Goal: Transaction & Acquisition: Purchase product/service

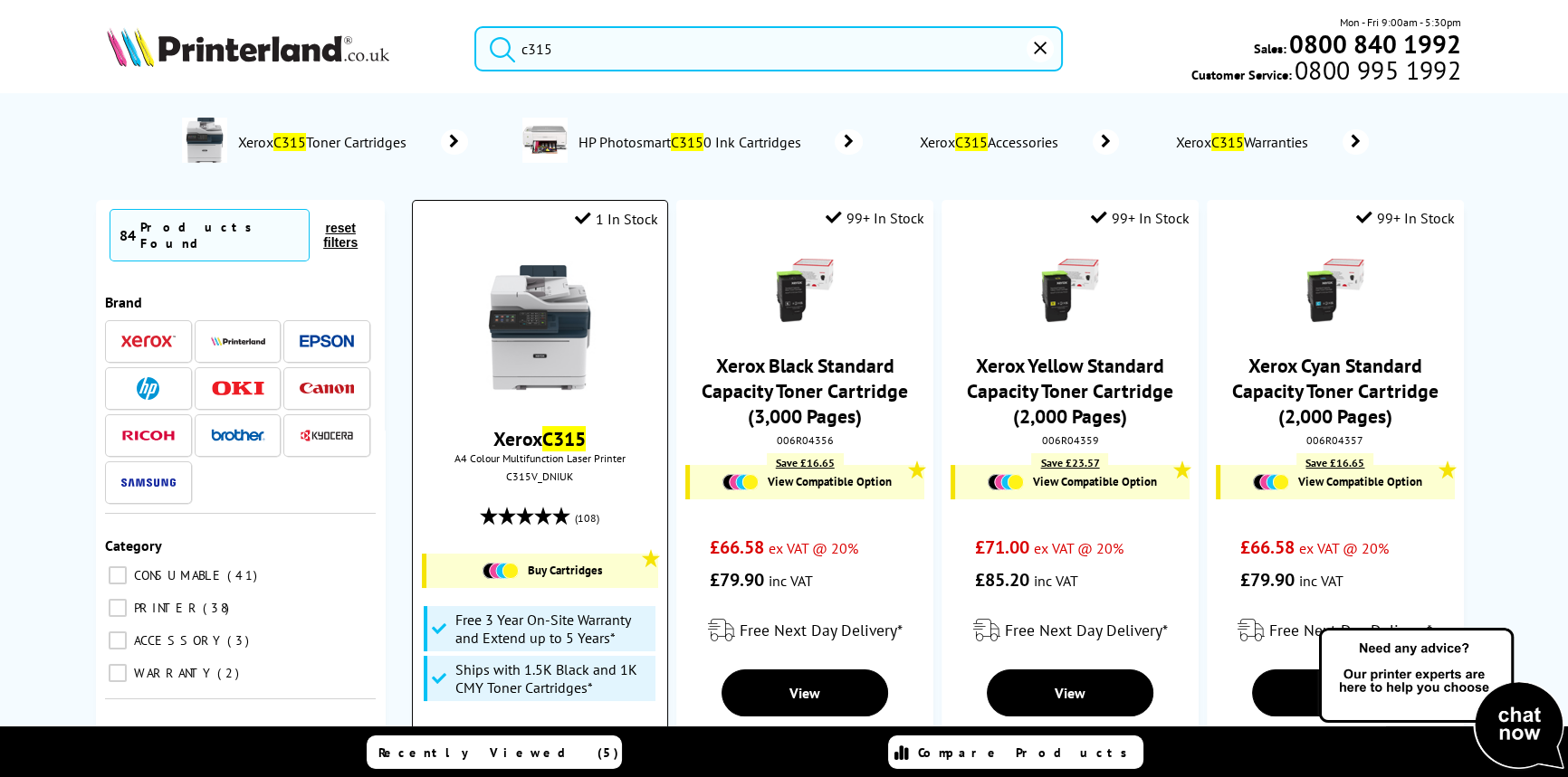
type input "c315"
click at [533, 290] on img at bounding box center [539, 328] width 136 height 136
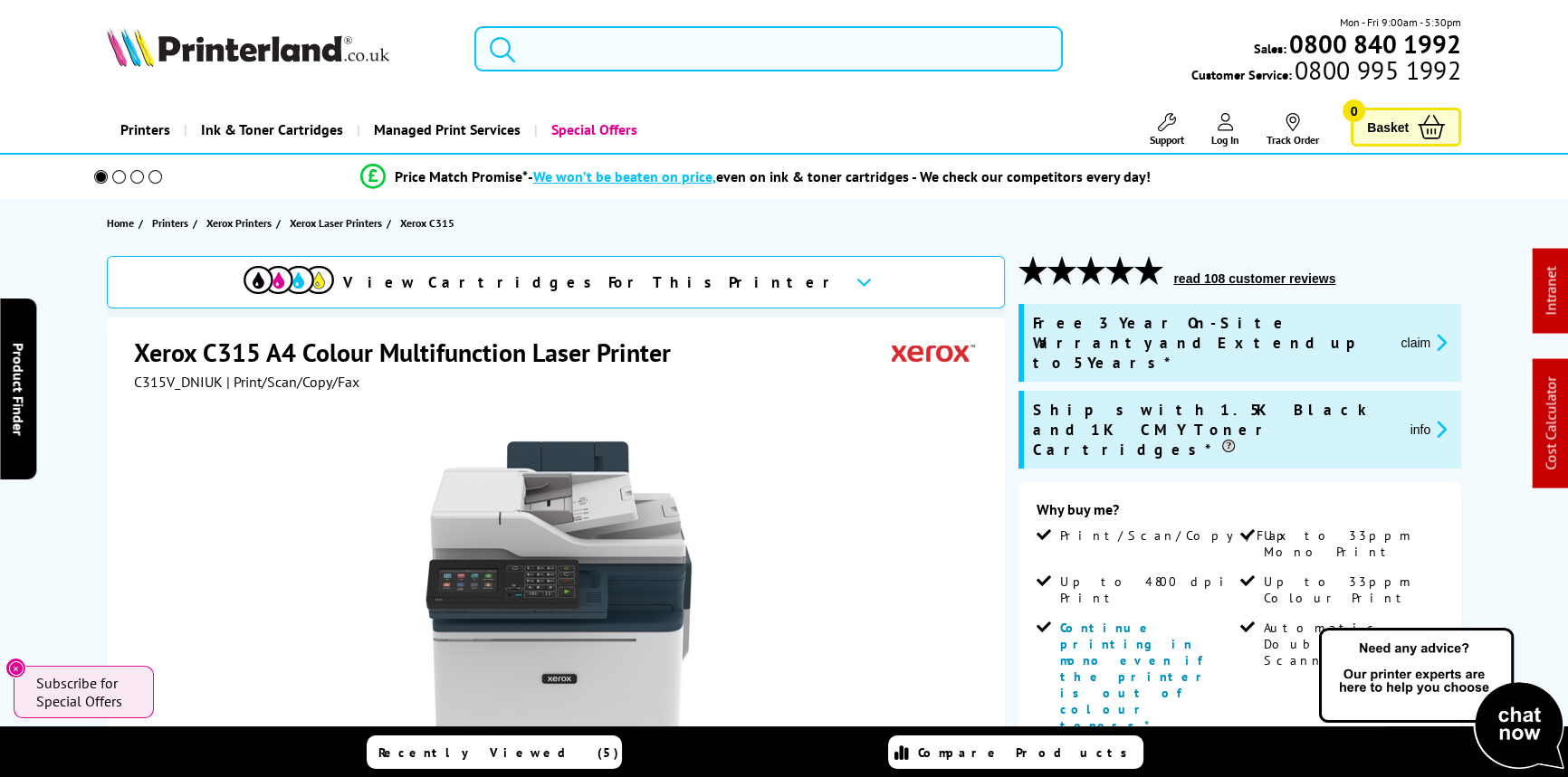
click at [586, 49] on input "search" at bounding box center [768, 48] width 588 height 45
paste input "013R00689"
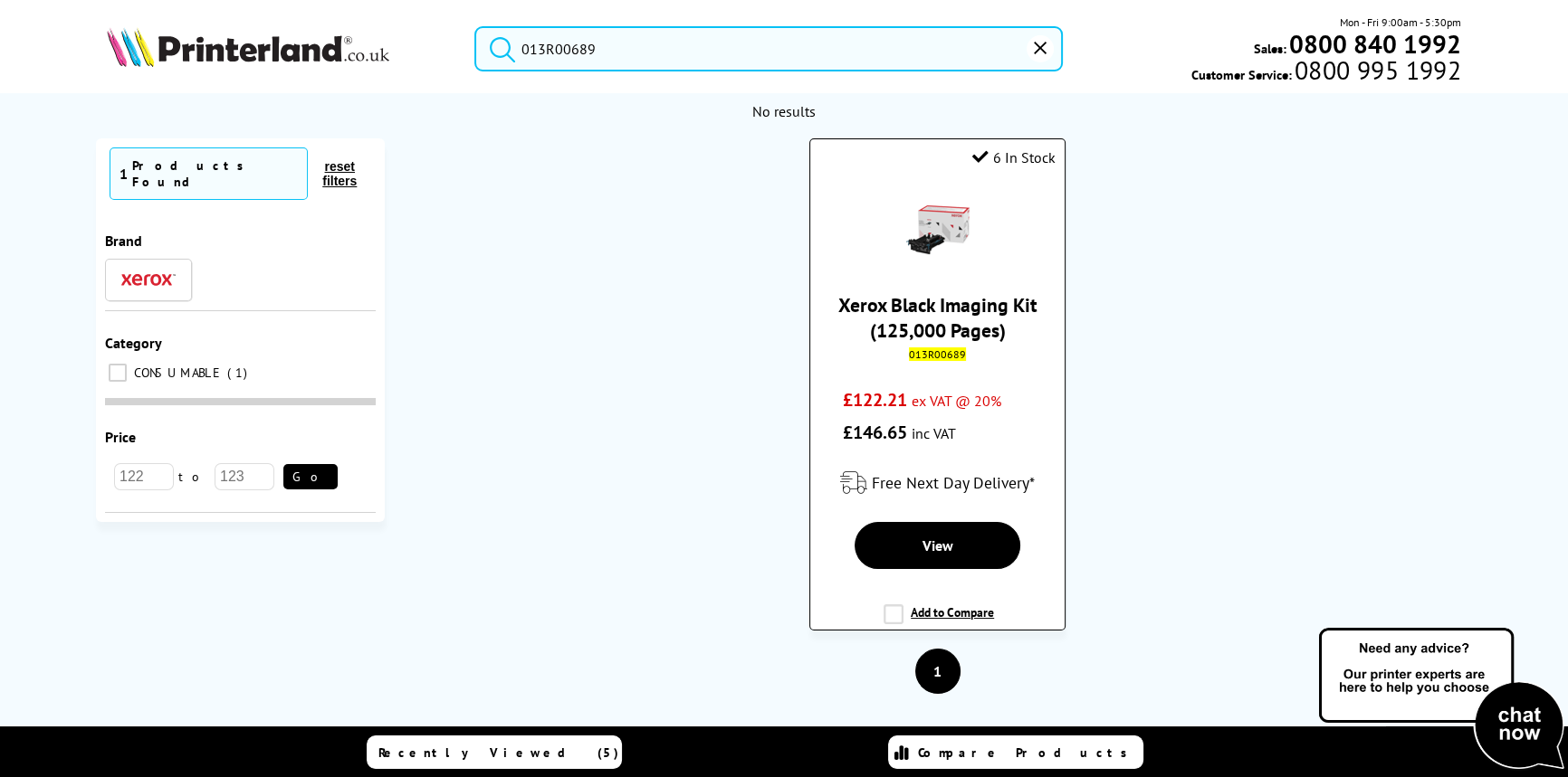
type input "013R00689"
click at [953, 288] on div "Xerox Black Imaging Kit (125,000 Pages) 013R00689 £122.21 ex VAT @ 20% £146.65 …" at bounding box center [937, 313] width 236 height 269
click at [960, 294] on link "Xerox Black Imaging Kit (125,000 Pages)" at bounding box center [938, 317] width 199 height 51
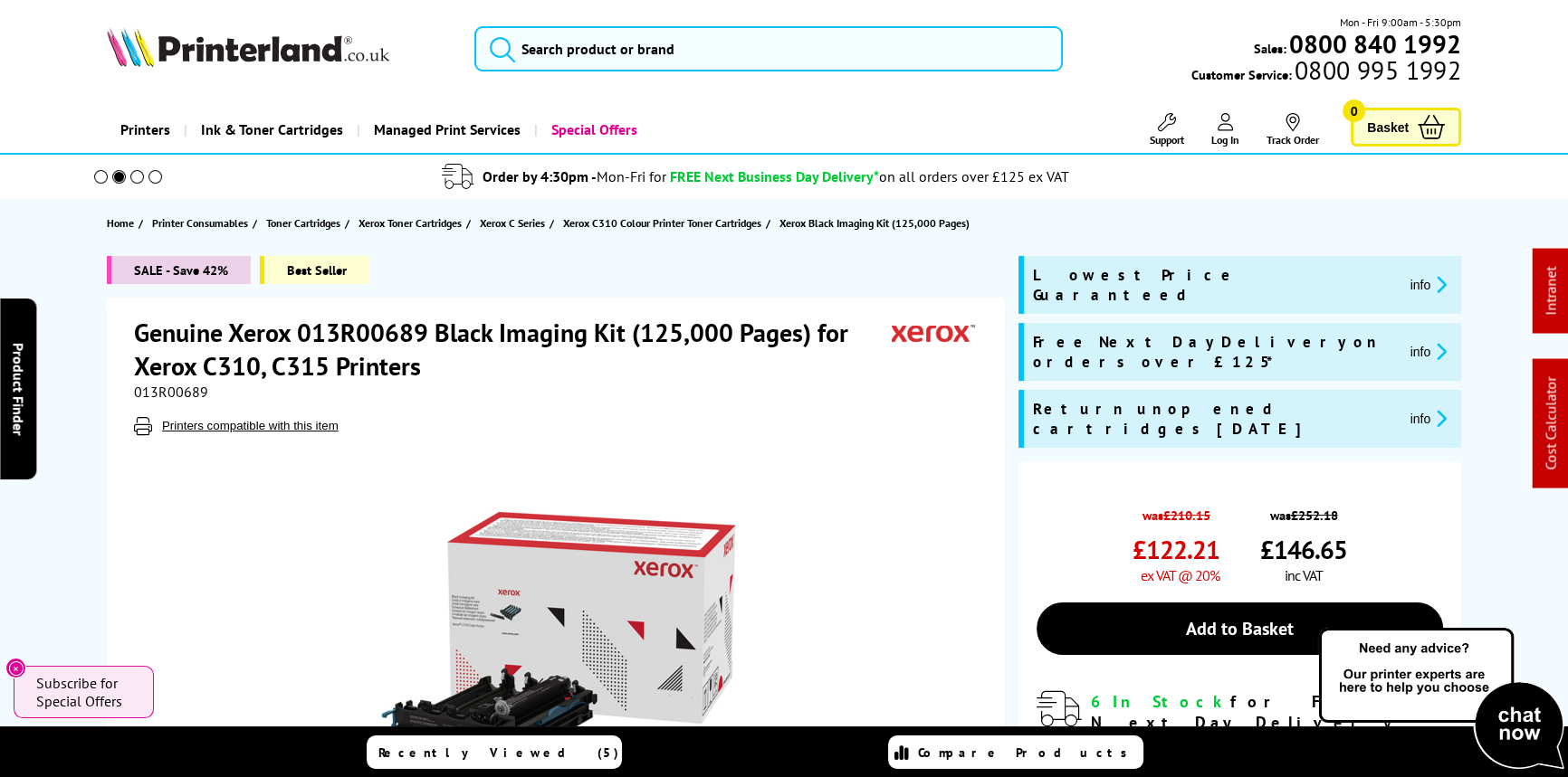
click at [196, 388] on span "013R00689" at bounding box center [171, 392] width 75 height 18
click at [187, 386] on span "013R00689" at bounding box center [171, 392] width 75 height 18
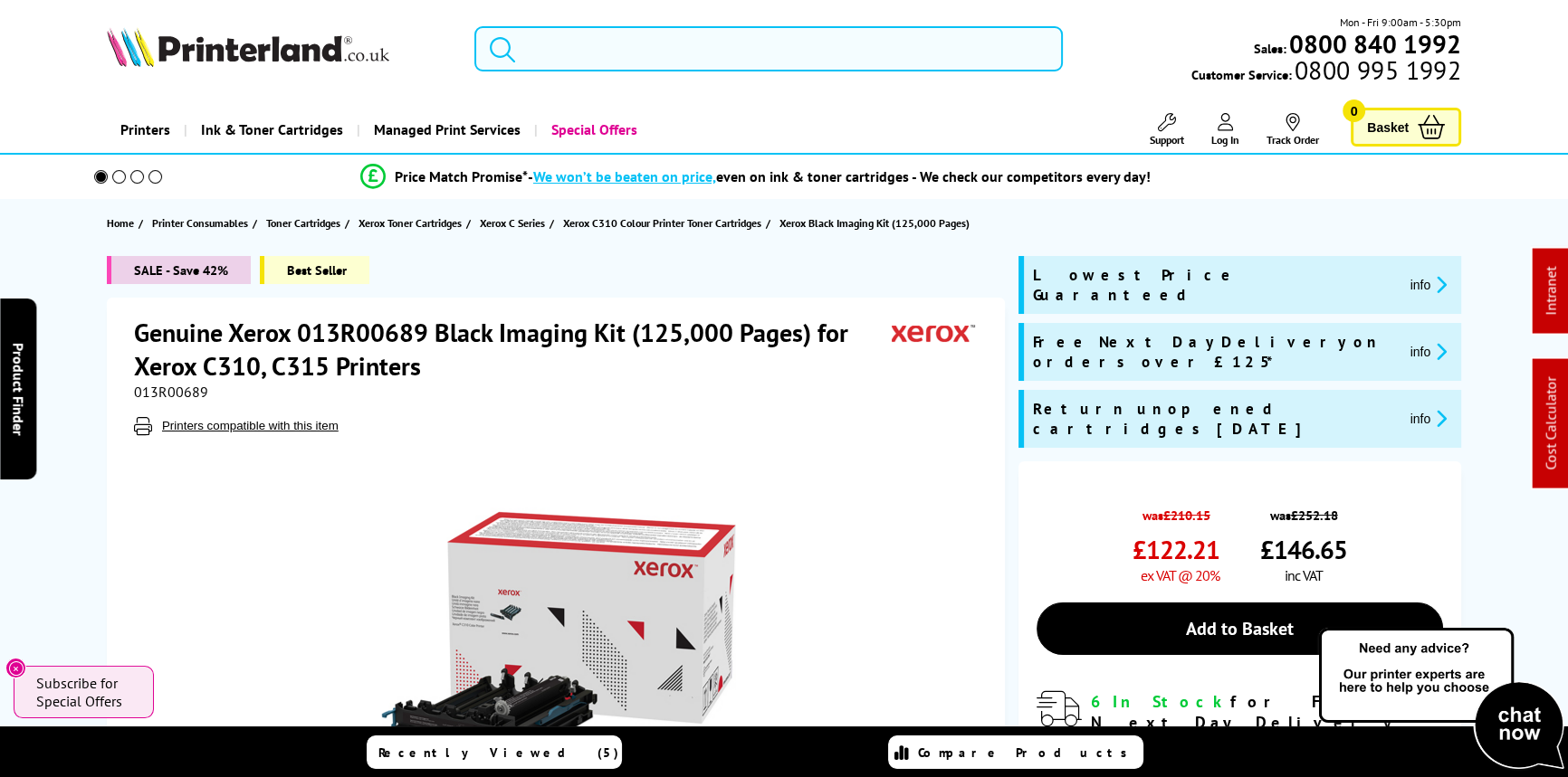
click at [567, 45] on input "search" at bounding box center [768, 48] width 588 height 45
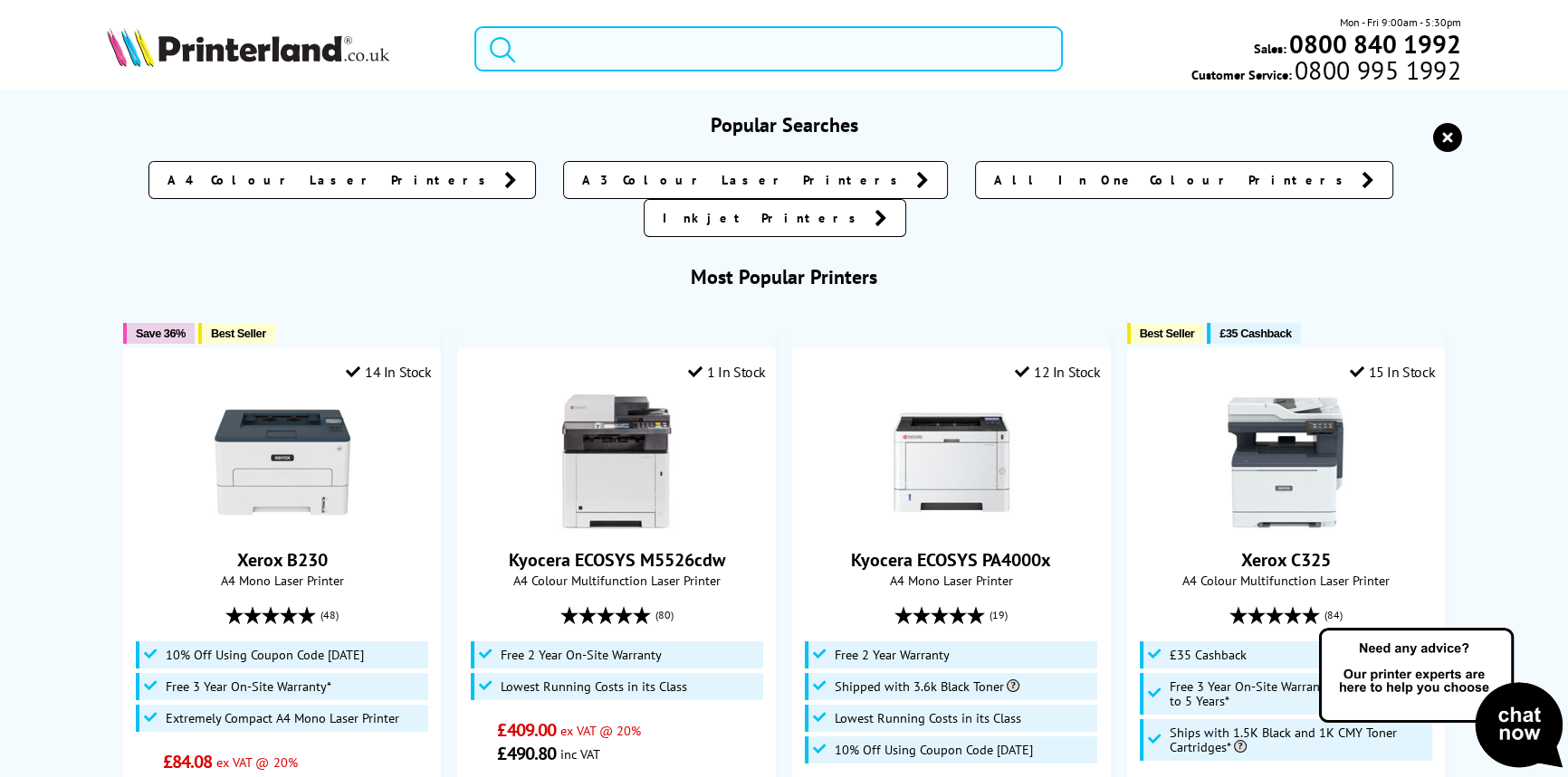
paste input "MFCL8390CDWQJ1"
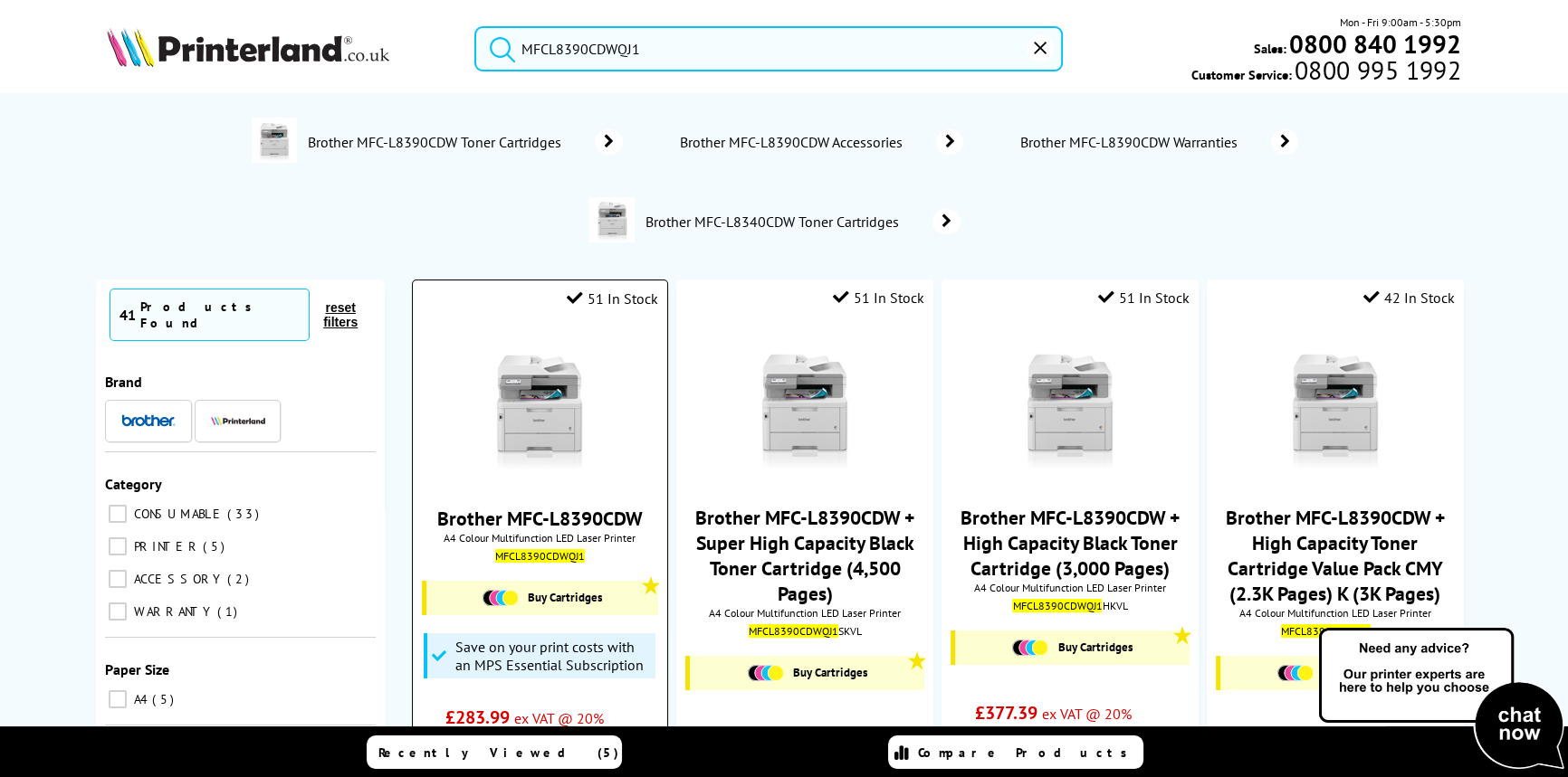
type input "MFCL8390CDWQJ1"
click at [548, 397] on img at bounding box center [539, 407] width 136 height 136
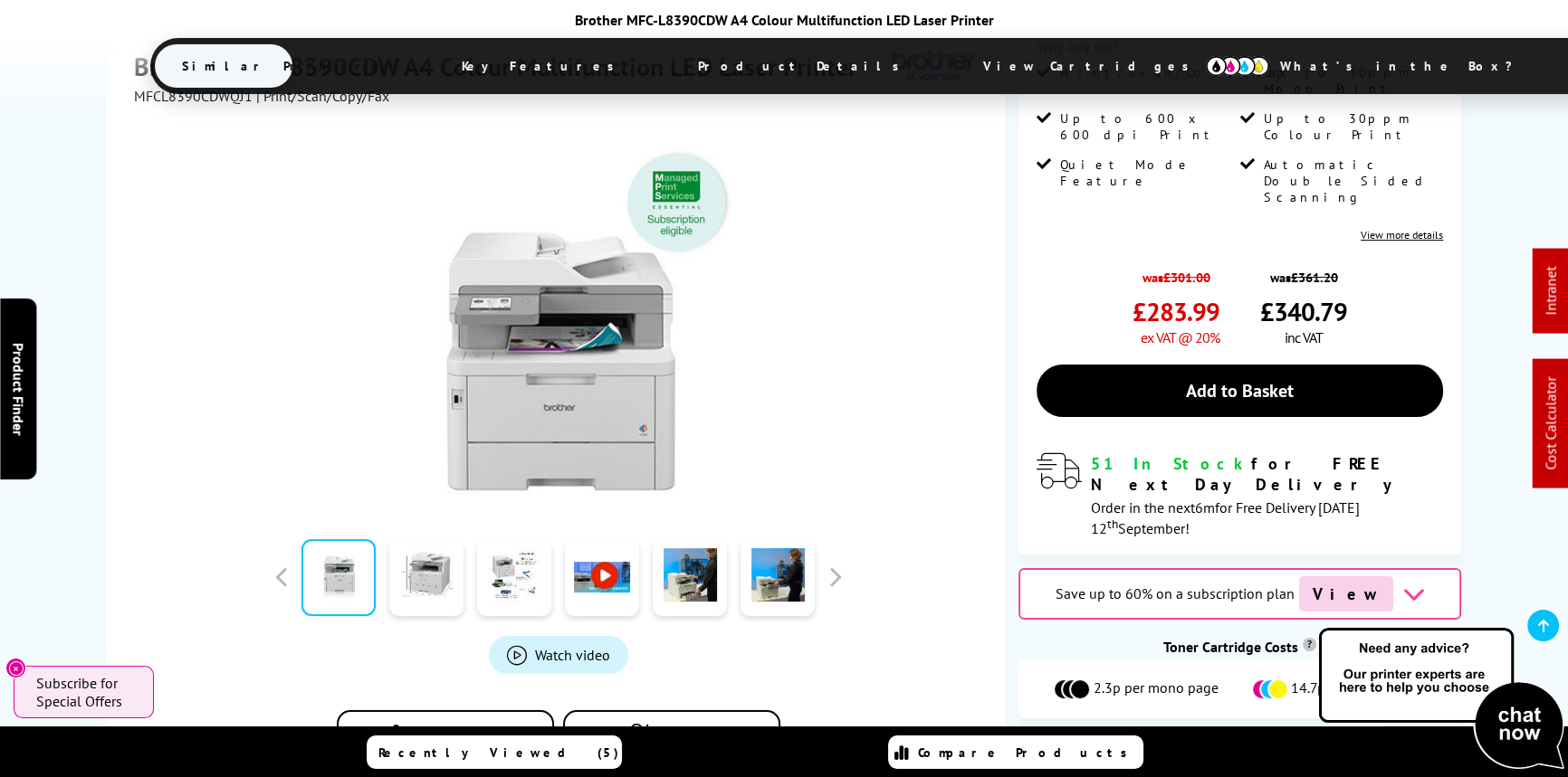
scroll to position [81, 0]
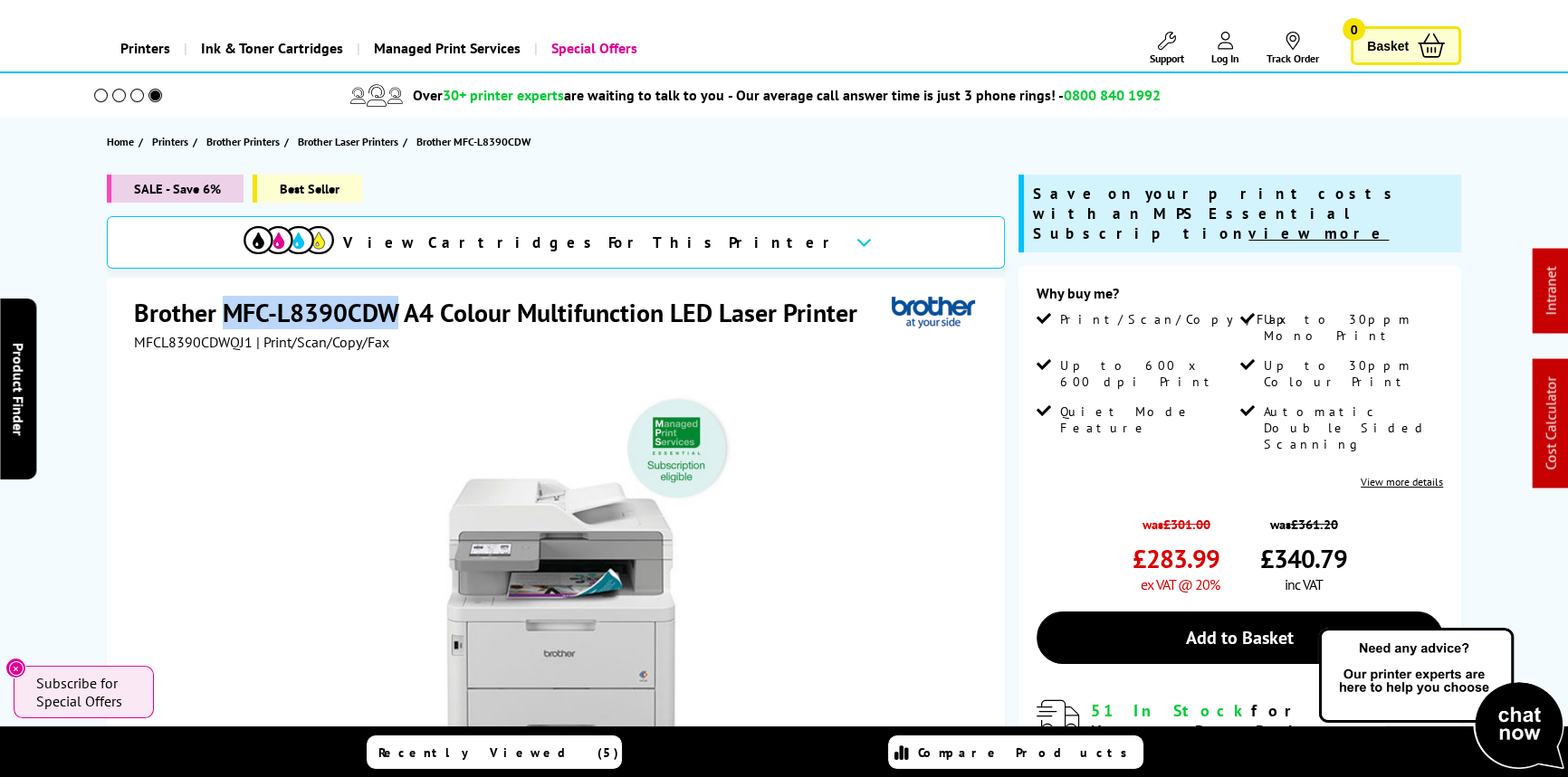
drag, startPoint x: 226, startPoint y: 315, endPoint x: 393, endPoint y: 308, distance: 167.1
click at [393, 308] on h1 "Brother MFC-L8390CDW A4 Colour Multifunction LED Laser Printer" at bounding box center [505, 313] width 742 height 33
copy h1 "MFC-L8390CDW"
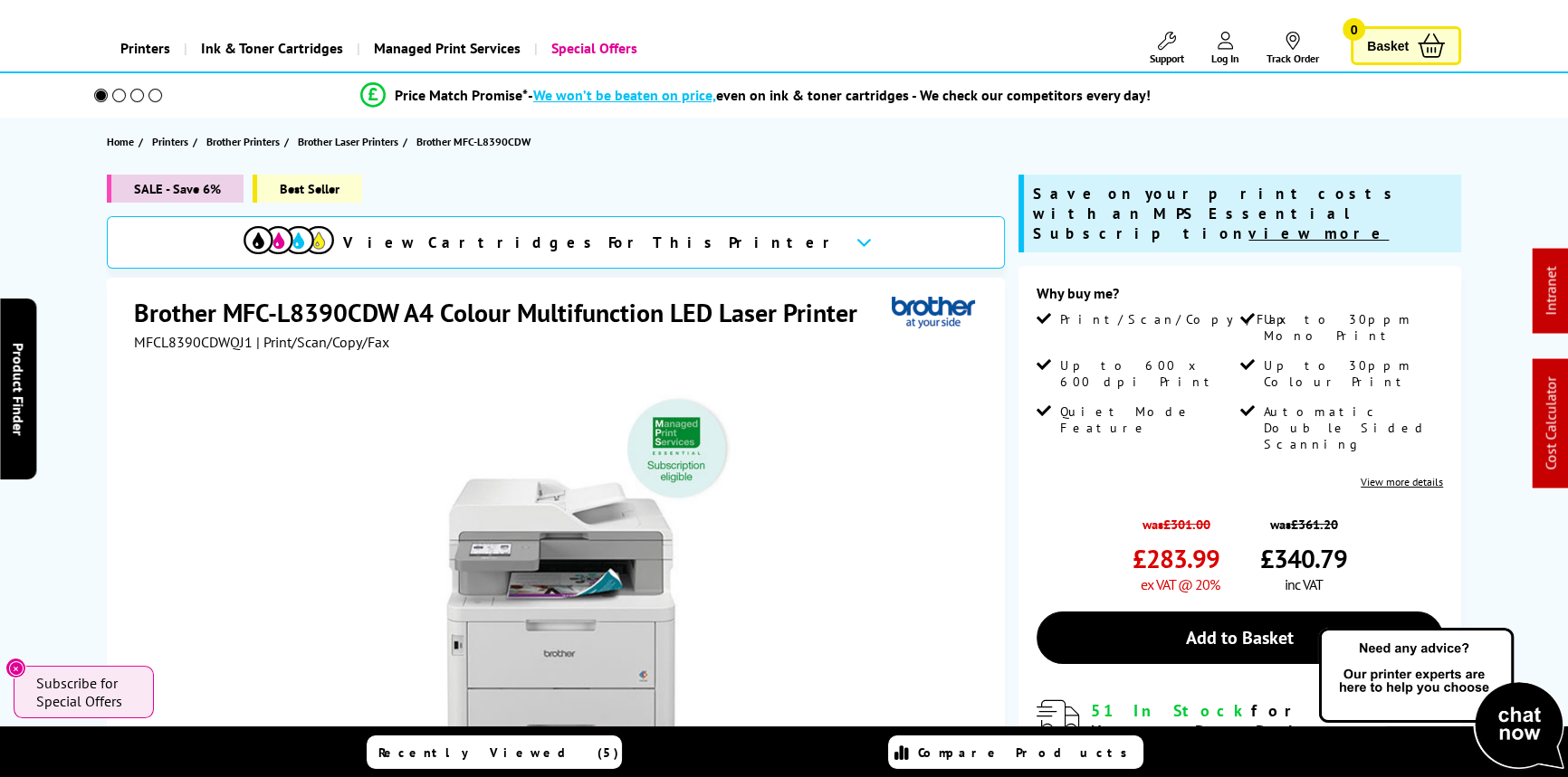
click at [86, 281] on div "SALE - Save 6% Best Seller View Cartridges For This Printer Brother MFC-L8390CD…" at bounding box center [783, 616] width 1448 height 883
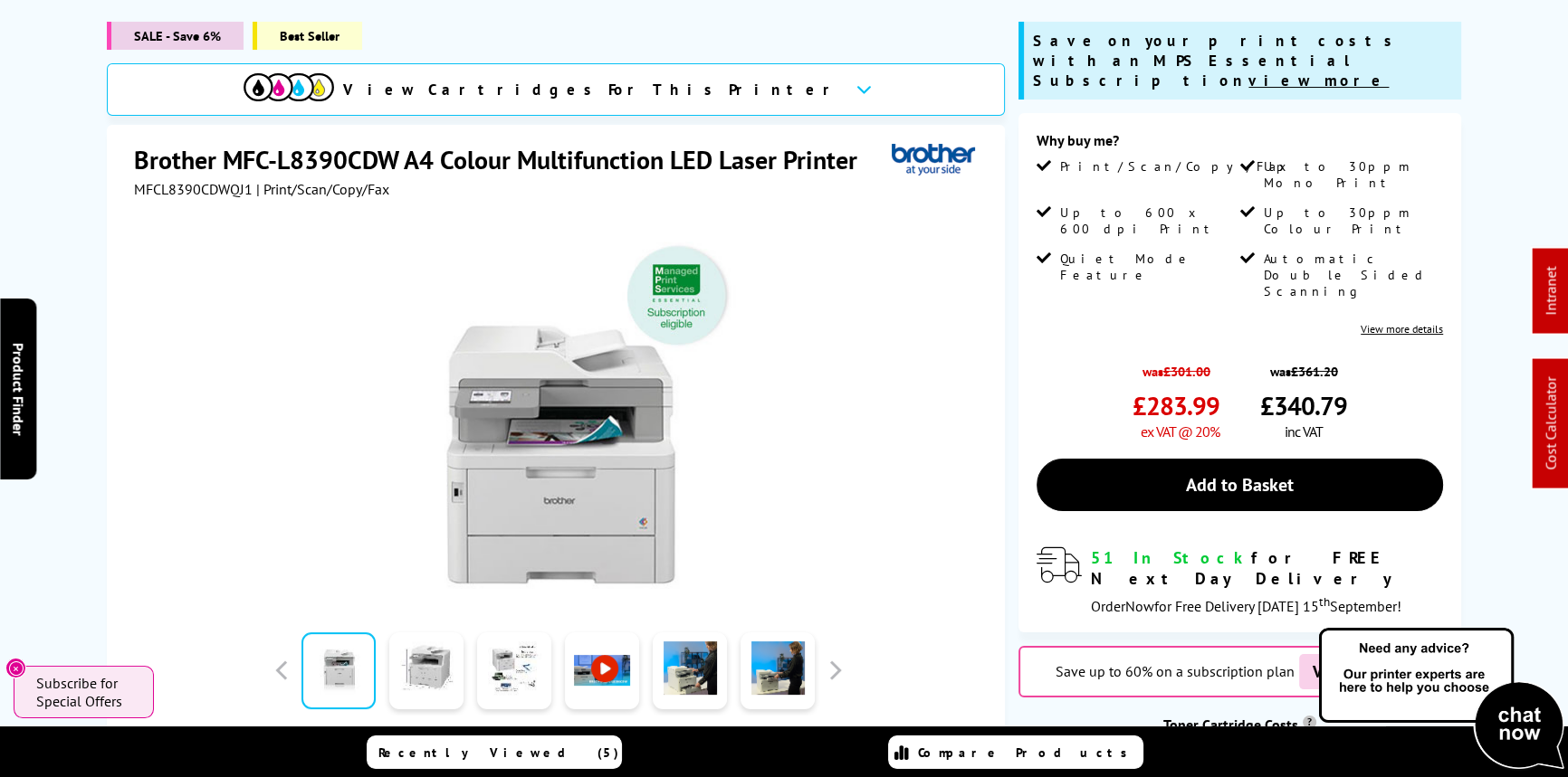
scroll to position [0, 0]
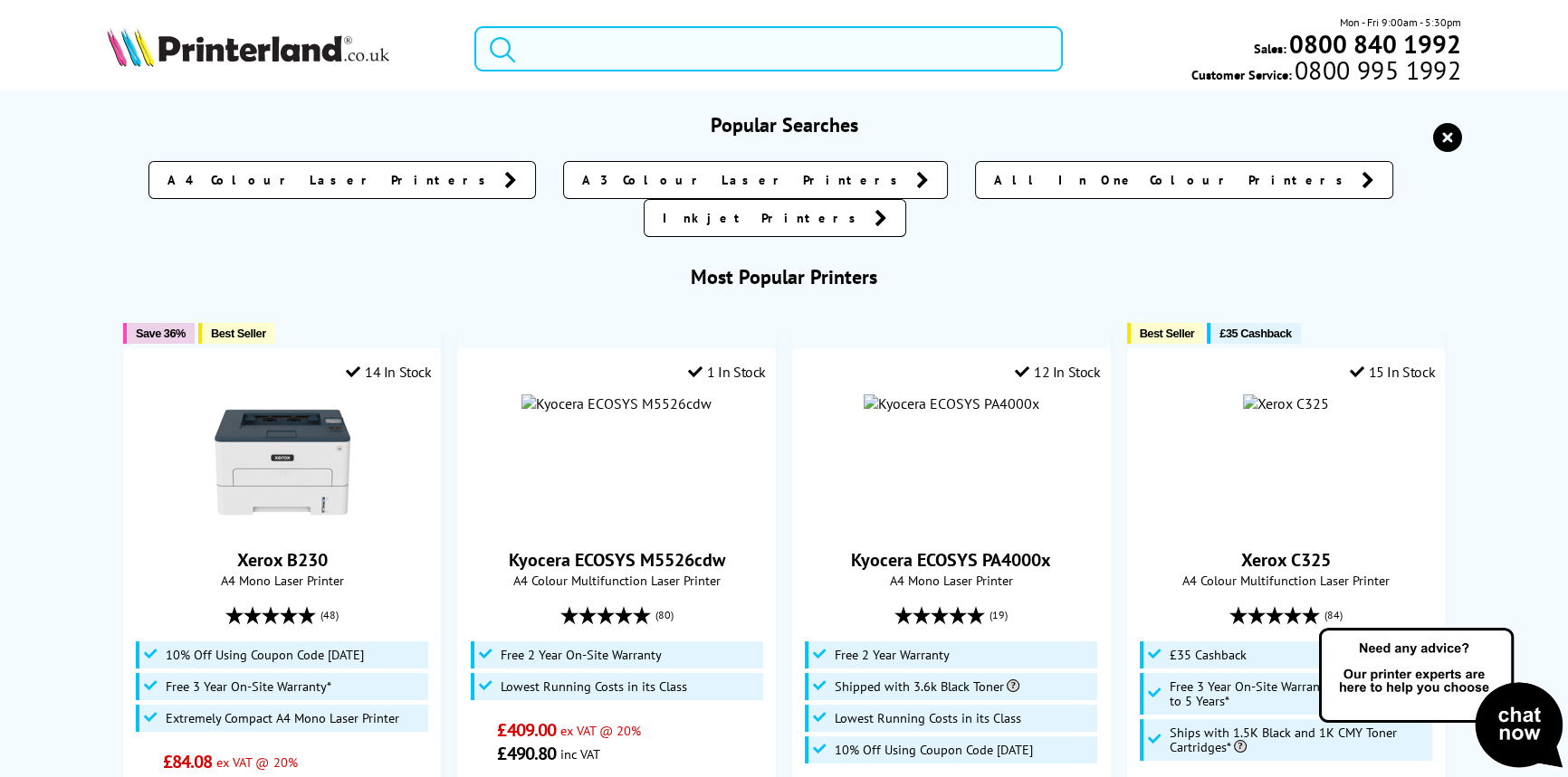
click at [594, 43] on input "search" at bounding box center [768, 48] width 588 height 45
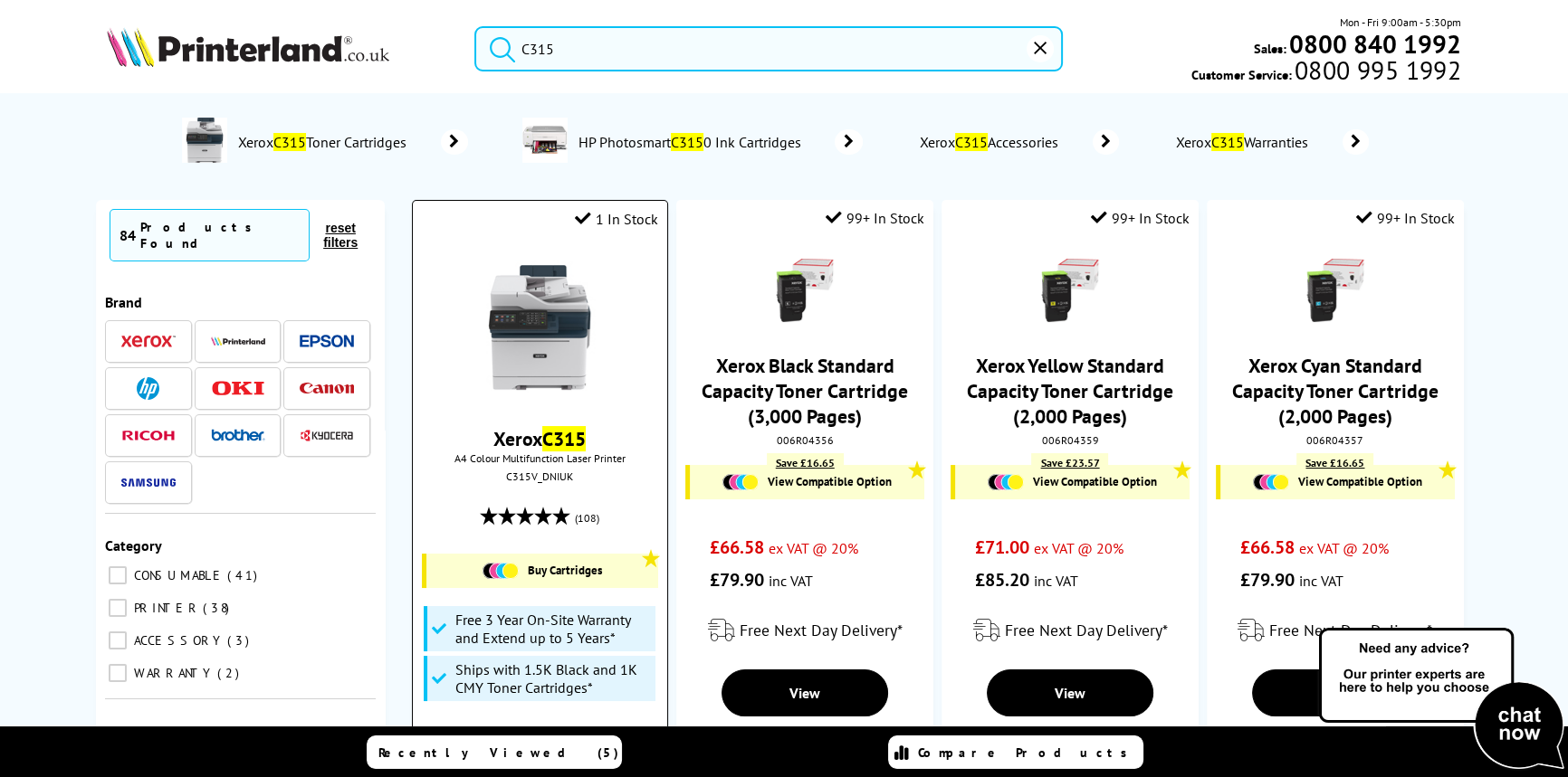
type input "C315"
click at [519, 350] on img at bounding box center [539, 328] width 136 height 136
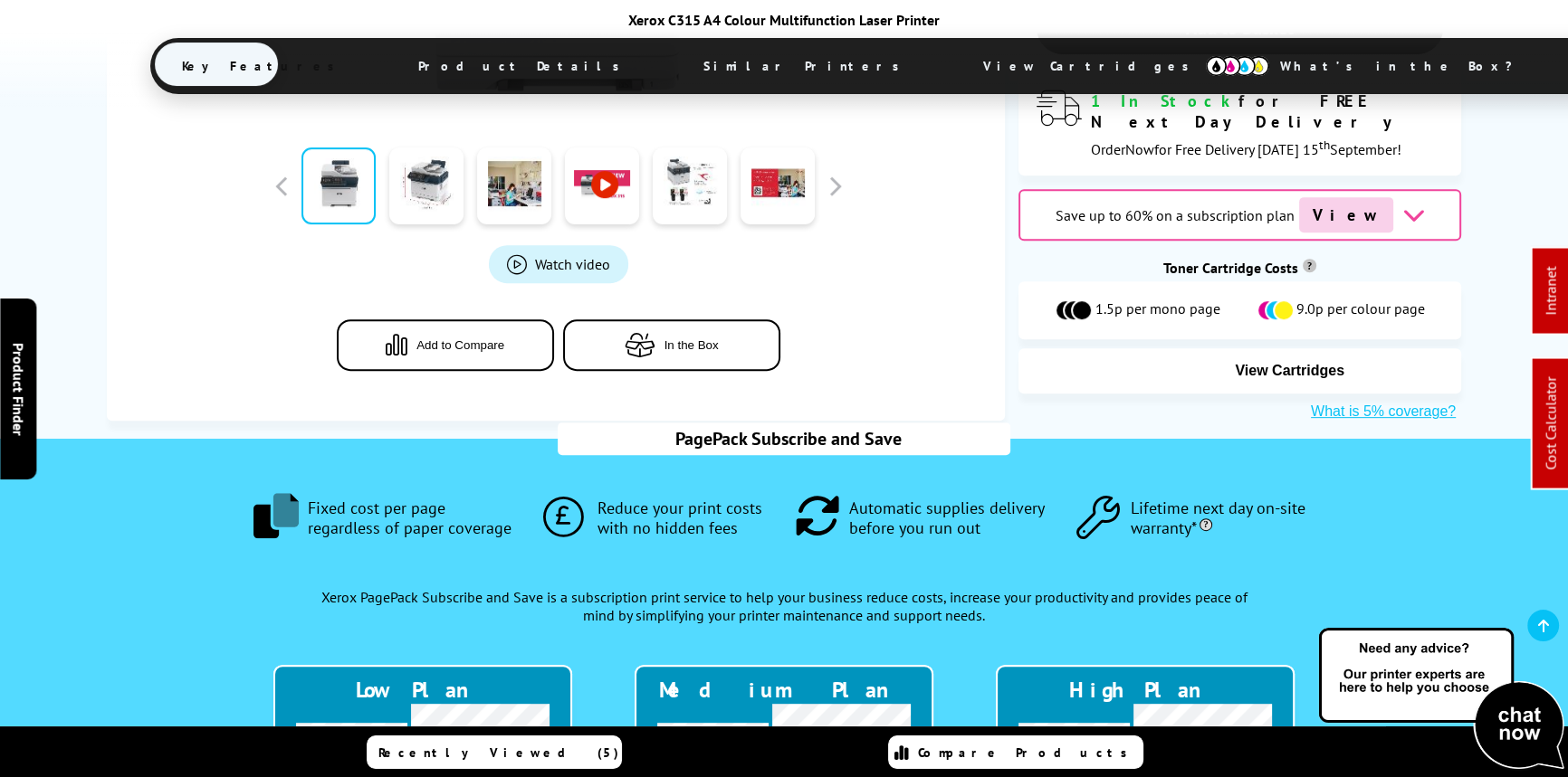
scroll to position [821, 0]
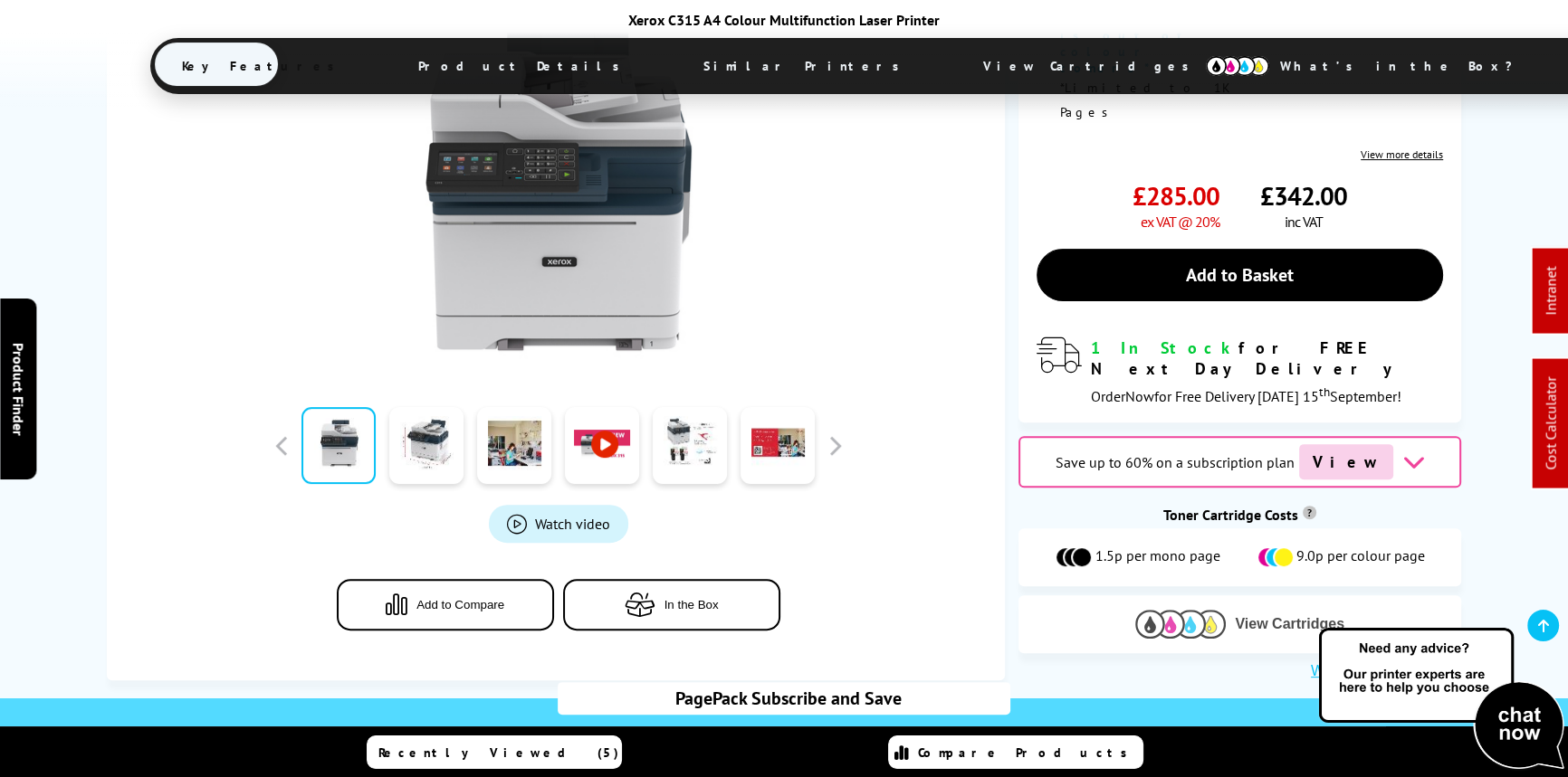
click at [1180, 610] on img at bounding box center [1180, 623] width 91 height 28
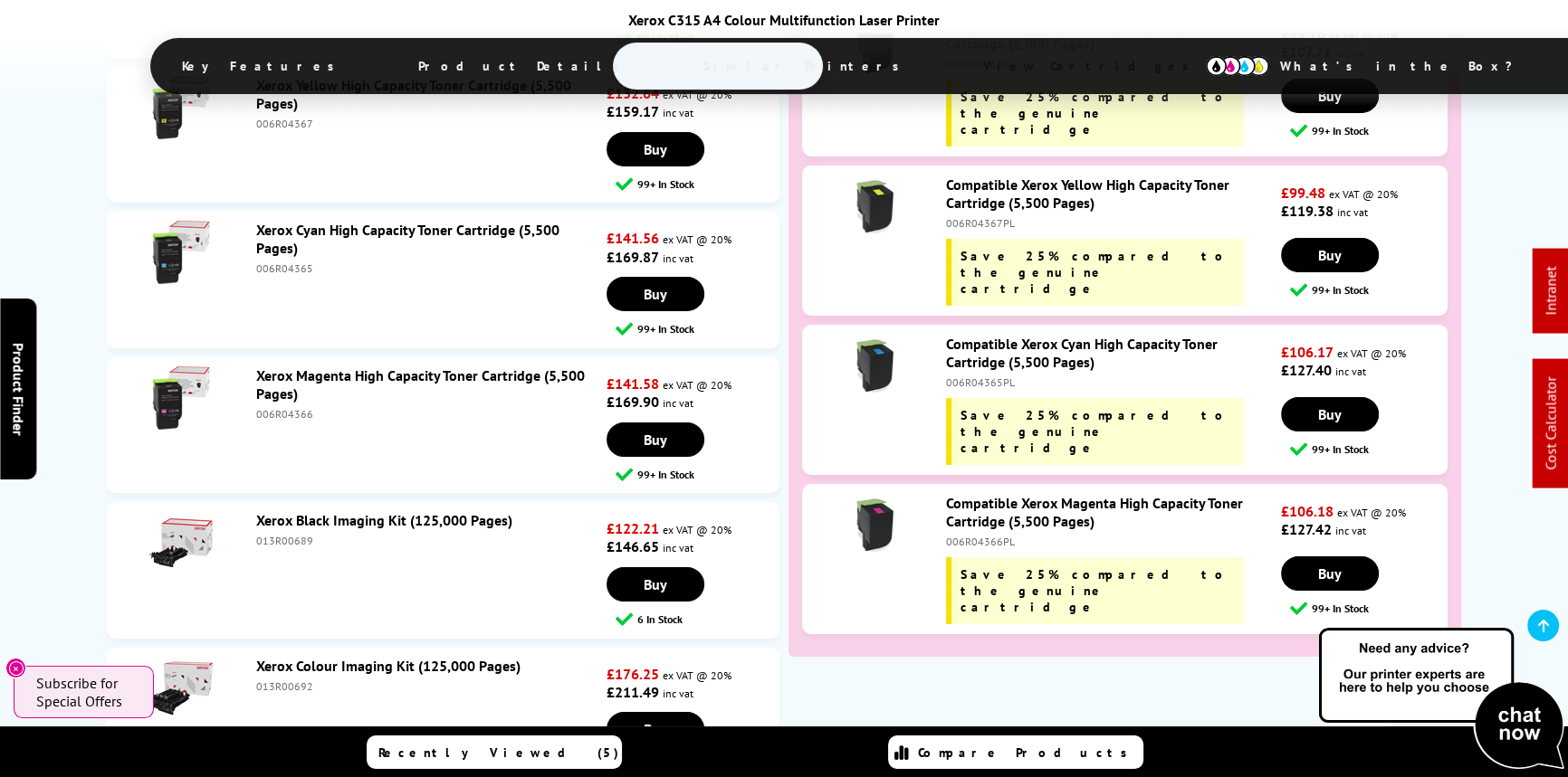
scroll to position [7800, 0]
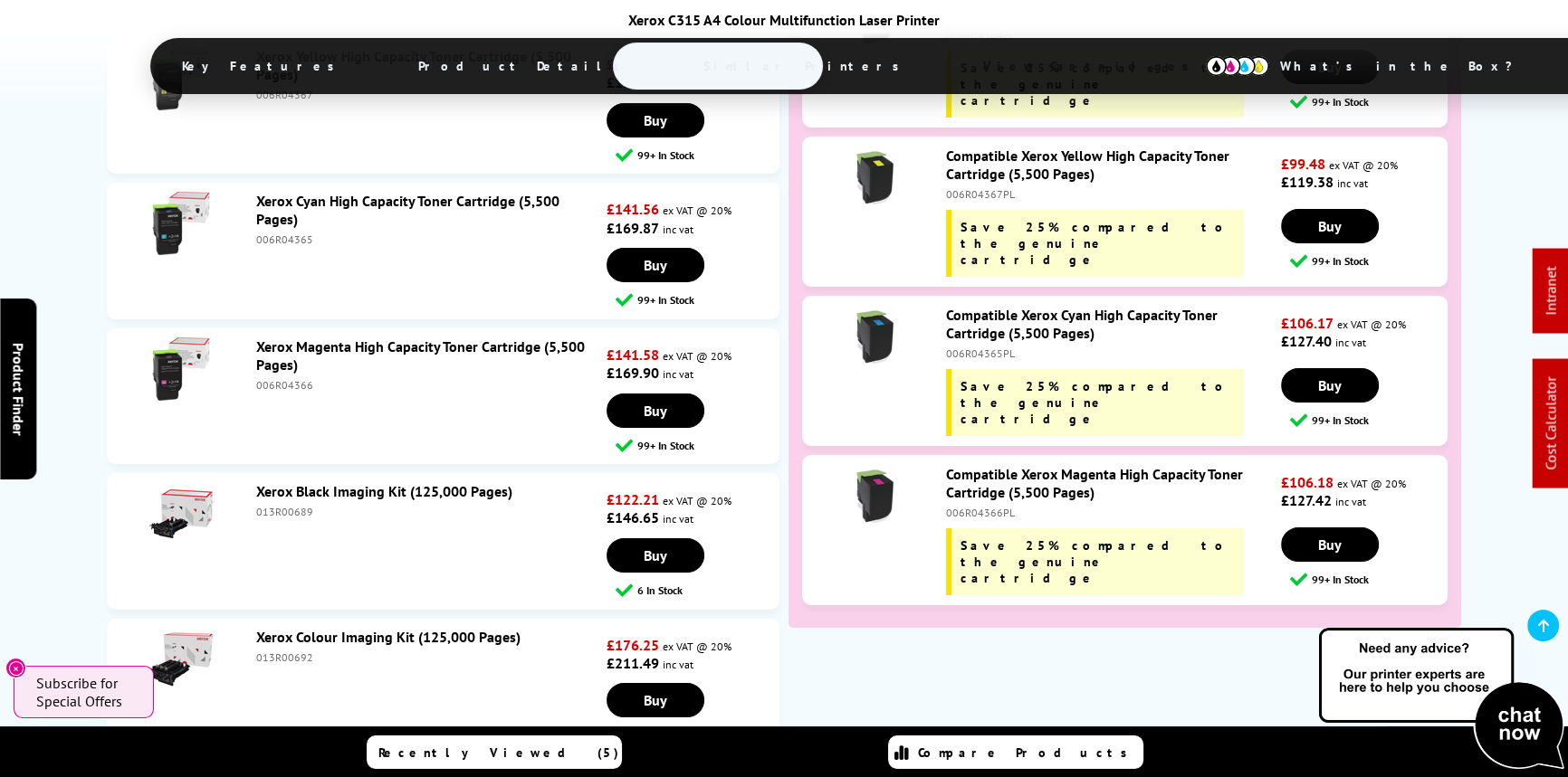
click at [285, 473] on li "Xerox Black Imaging Kit (125,000 Pages) 013R00689 £122.21 ex VAT @ 20% £146.65 …" at bounding box center [444, 541] width 673 height 136
click at [289, 505] on div "013R00689" at bounding box center [429, 511] width 347 height 13
click at [285, 505] on div "013R00689" at bounding box center [429, 511] width 347 height 13
click at [300, 483] on div "Xerox Black Imaging Kit (125,000 Pages) 013R00689" at bounding box center [427, 501] width 360 height 36
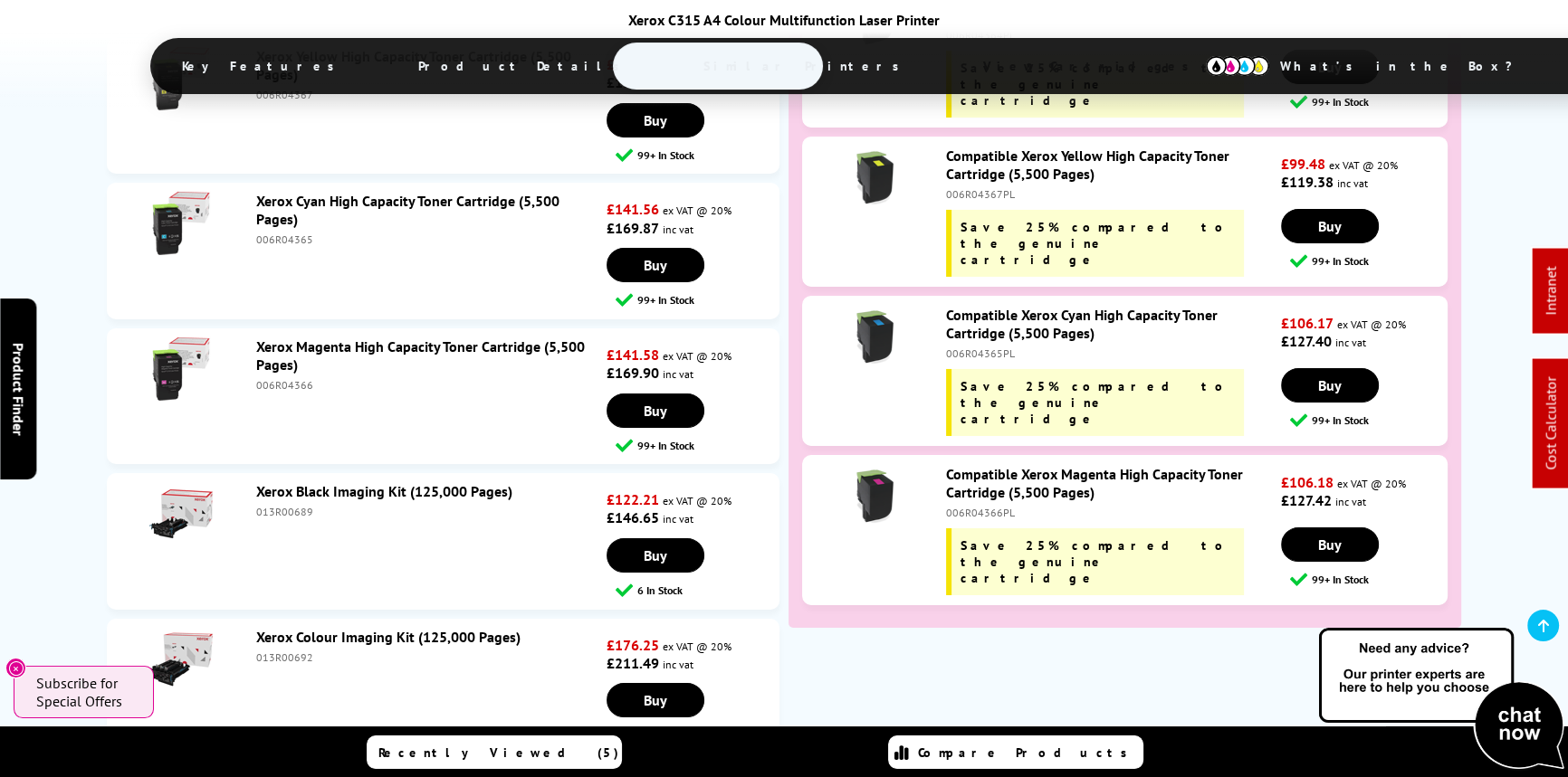
click at [294, 505] on div "013R00689" at bounding box center [429, 511] width 347 height 13
copy div "013R00689"
